Goal: Information Seeking & Learning: Learn about a topic

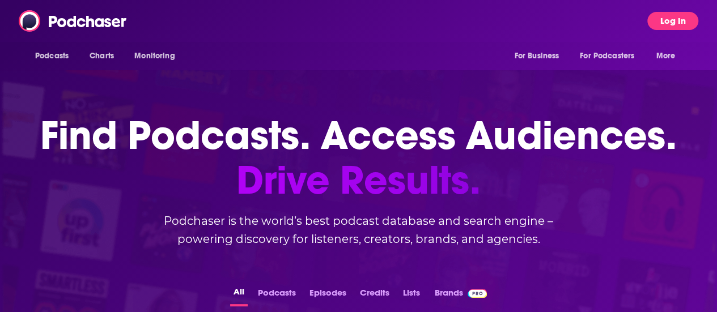
click at [694, 23] on button "Log In" at bounding box center [672, 21] width 51 height 18
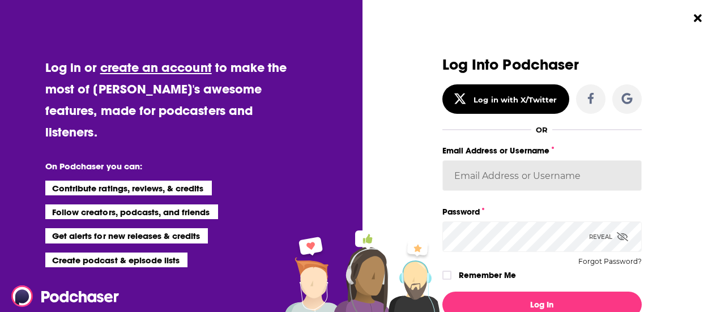
type input "[PERSON_NAME][EMAIL_ADDRESS][PERSON_NAME][DOMAIN_NAME]"
click at [444, 274] on icon "Dialog" at bounding box center [447, 275] width 7 height 7
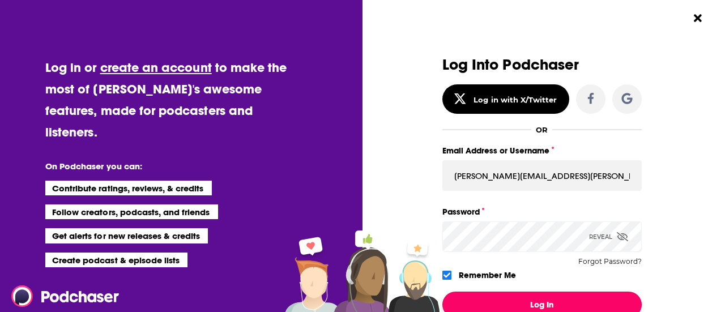
click at [546, 303] on button "Log In" at bounding box center [542, 305] width 199 height 26
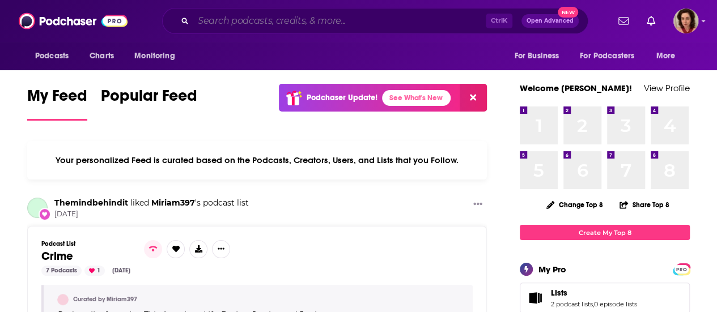
click at [233, 27] on input "Search podcasts, credits, & more..." at bounding box center [339, 21] width 292 height 18
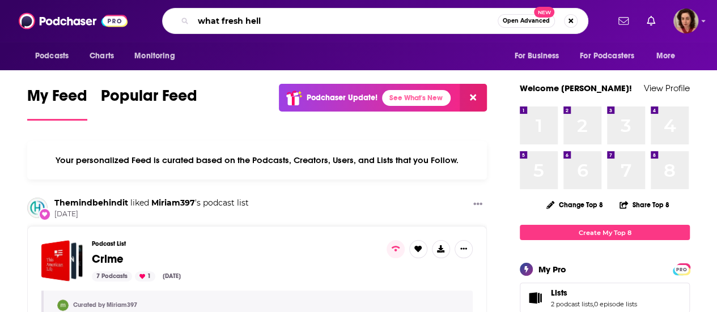
type input "what fresh hell"
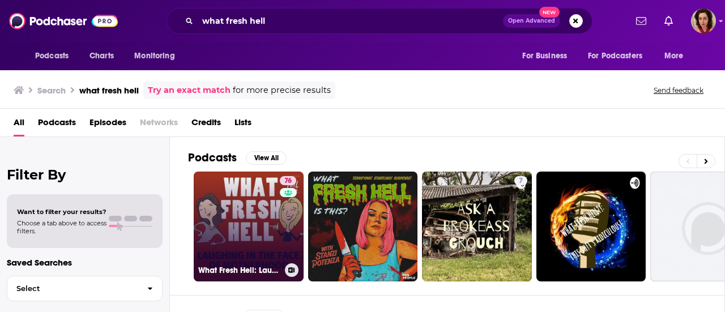
click at [249, 234] on link "76 What Fresh Hell: Laughing in the Face of Motherhood | Parenting Tips From Fu…" at bounding box center [249, 227] width 110 height 110
